Goal: Task Accomplishment & Management: Manage account settings

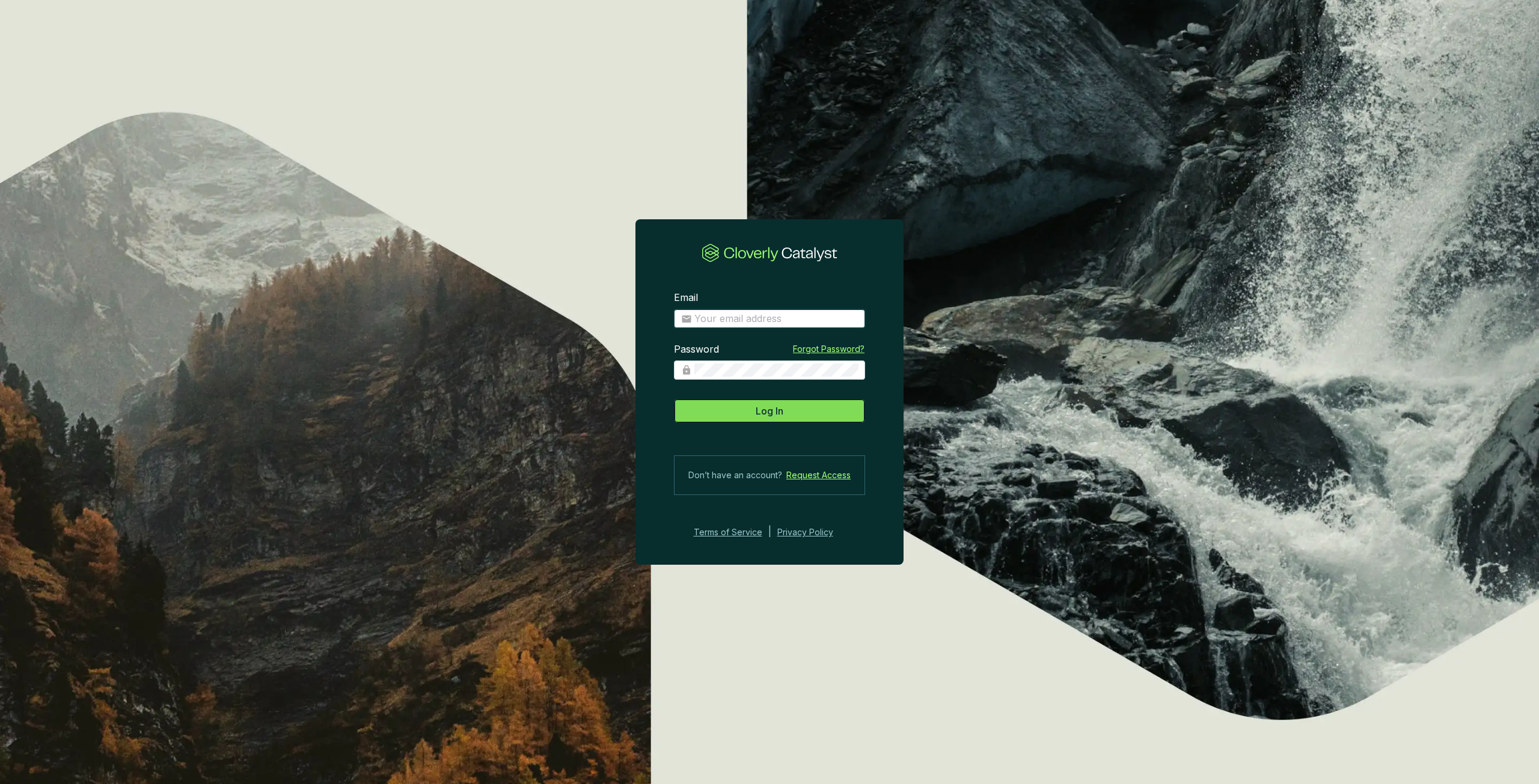
type input "[PERSON_NAME][EMAIL_ADDRESS][PERSON_NAME][DOMAIN_NAME]"
click at [787, 401] on button "Log In" at bounding box center [770, 411] width 191 height 24
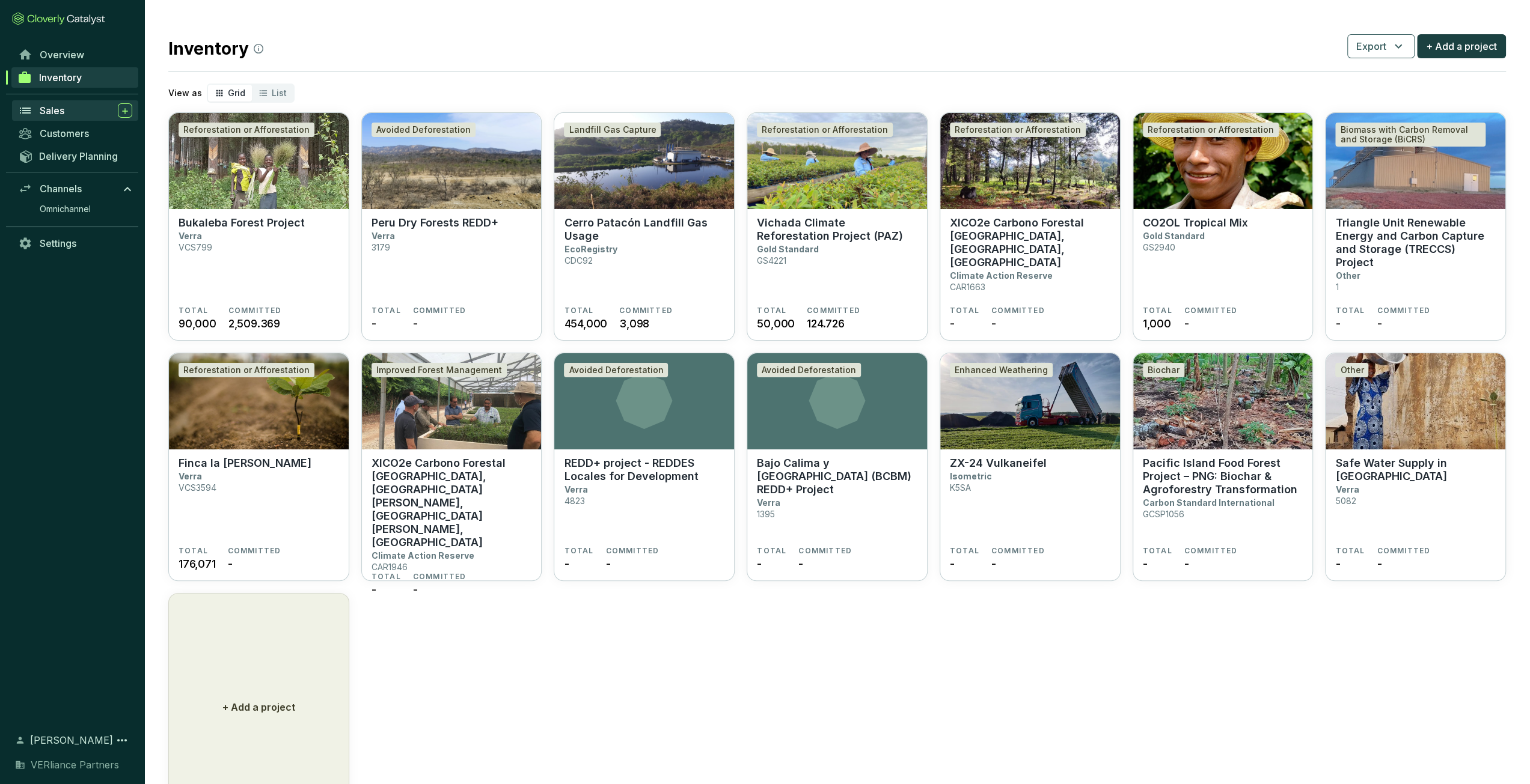
click at [26, 103] on icon at bounding box center [25, 110] width 14 height 14
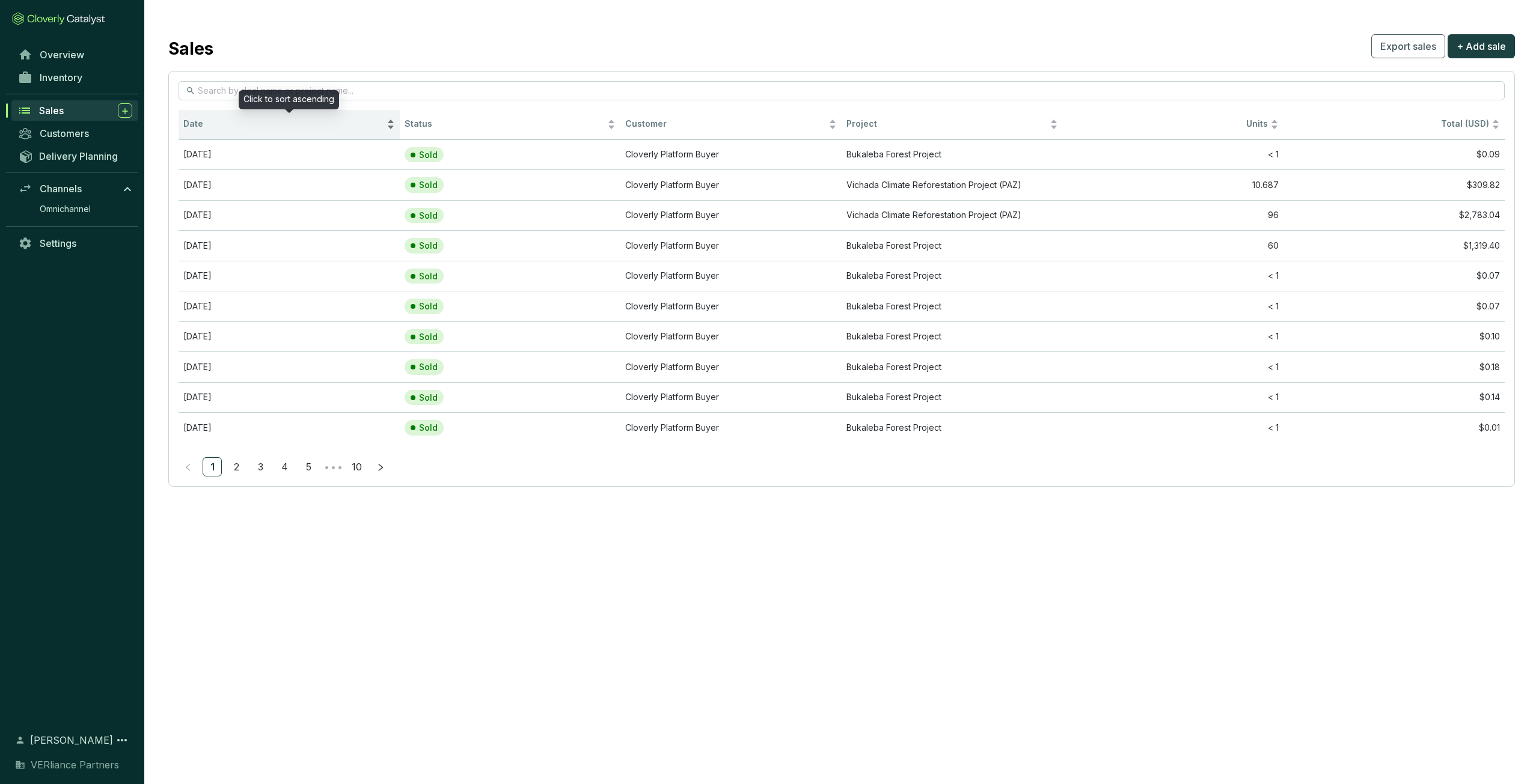
click at [214, 126] on span "Date" at bounding box center [284, 124] width 201 height 11
click at [220, 124] on span "Date" at bounding box center [284, 124] width 201 height 11
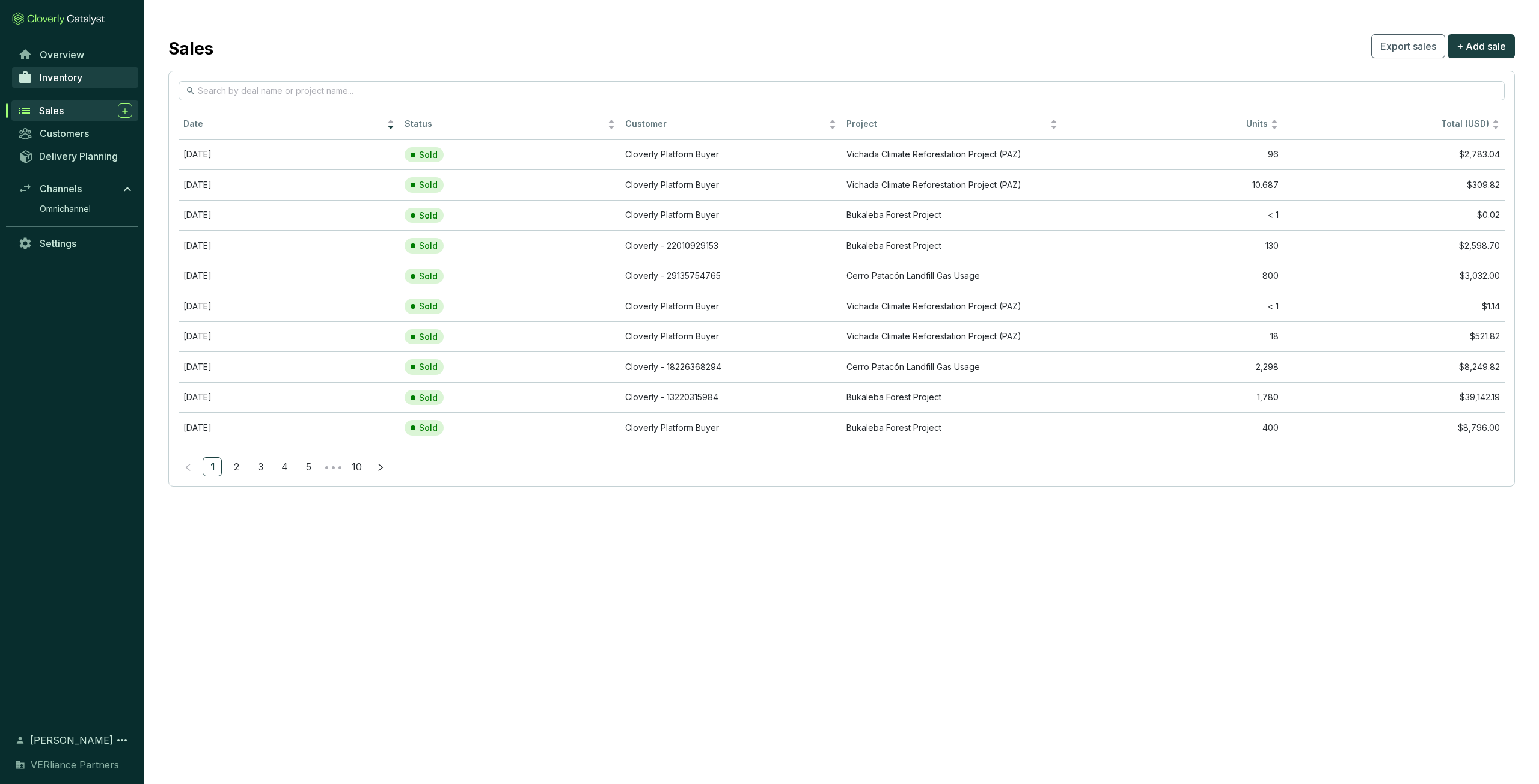
click at [43, 81] on span "Inventory" at bounding box center [61, 77] width 43 height 12
